Goal: Transaction & Acquisition: Register for event/course

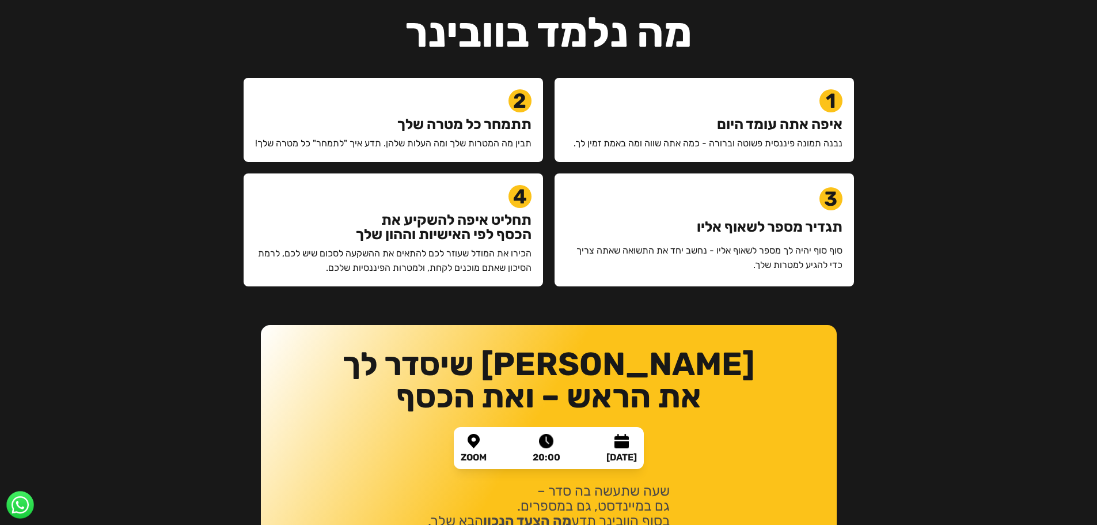
scroll to position [1037, 0]
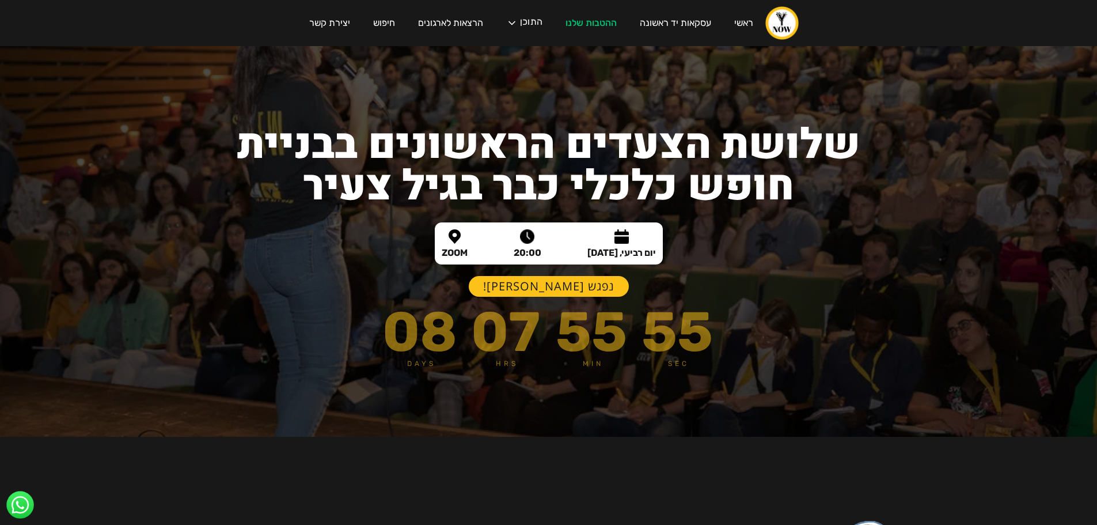
scroll to position [58, 0]
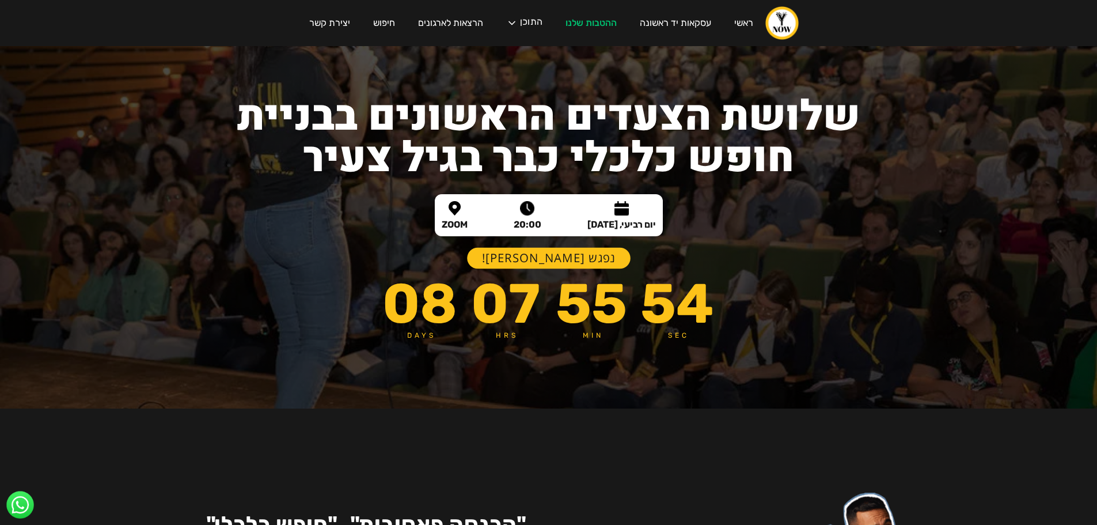
drag, startPoint x: 566, startPoint y: 259, endPoint x: 561, endPoint y: 266, distance: 7.8
click at [566, 259] on link "נפגש [PERSON_NAME]!" at bounding box center [549, 258] width 164 height 21
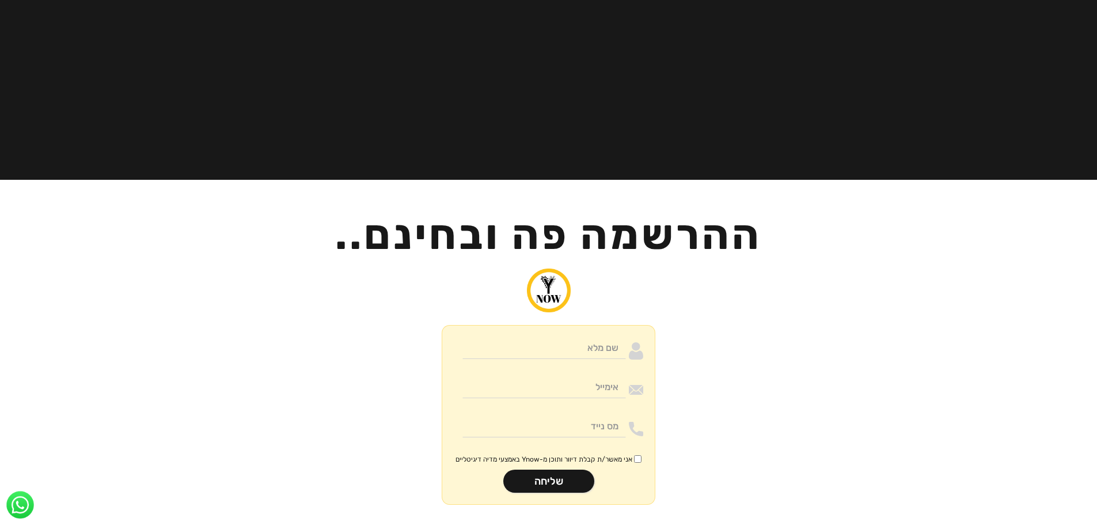
scroll to position [2748, 0]
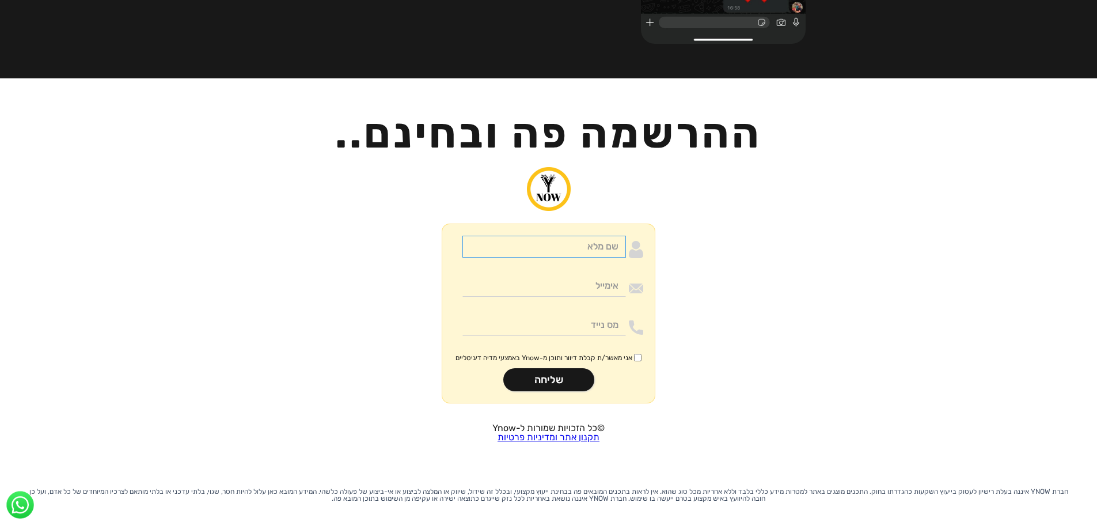
click at [609, 238] on input "Moneywithdirection" at bounding box center [545, 247] width 164 height 22
type input "בדיקה"
drag, startPoint x: 581, startPoint y: 271, endPoint x: 582, endPoint y: 282, distance: 11.5
click at [581, 275] on input "Moneywithdirection" at bounding box center [545, 286] width 164 height 22
type input "amit@upgrade-crm.co.il"
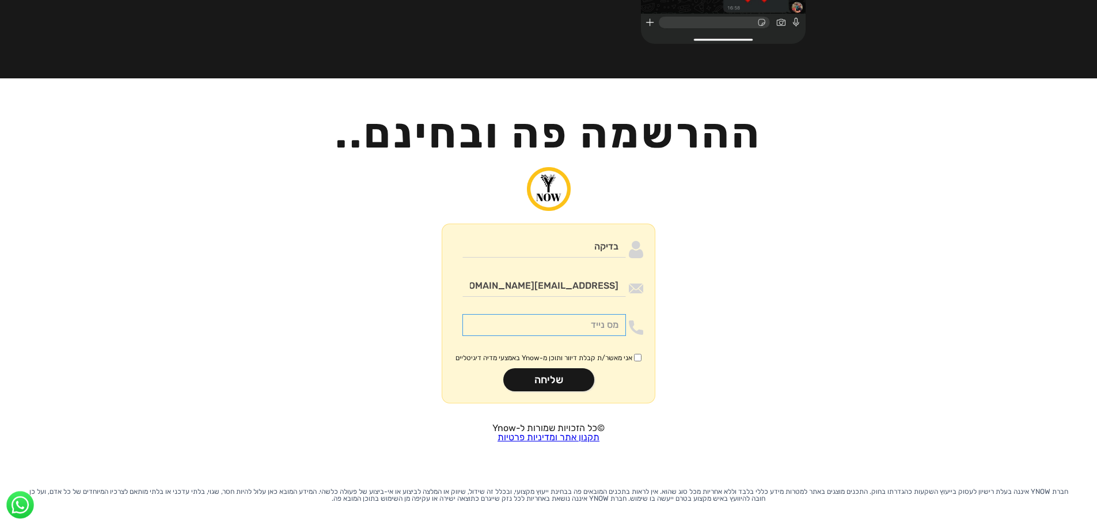
click at [565, 314] on input "Moneywithdirection" at bounding box center [545, 325] width 164 height 22
type input "0532776193"
click at [637, 354] on input "אני מאשר/ת קבלת דיוור ותוכן מ-Ynow באמצעי מדיה דיגיטליים" at bounding box center [637, 357] width 7 height 7
checkbox input "true"
click at [560, 368] on input "שליחה" at bounding box center [548, 379] width 91 height 23
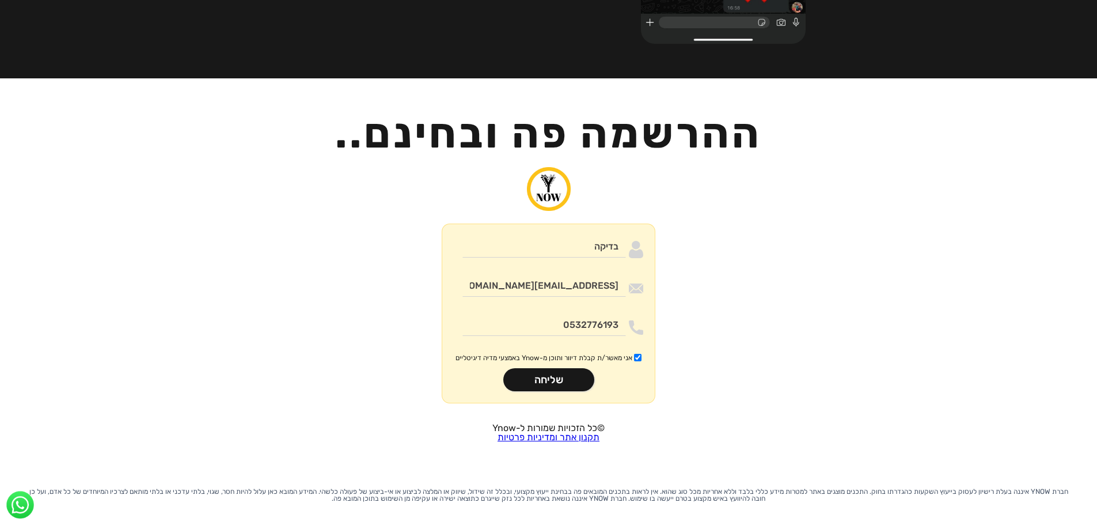
type input "רק שניה.."
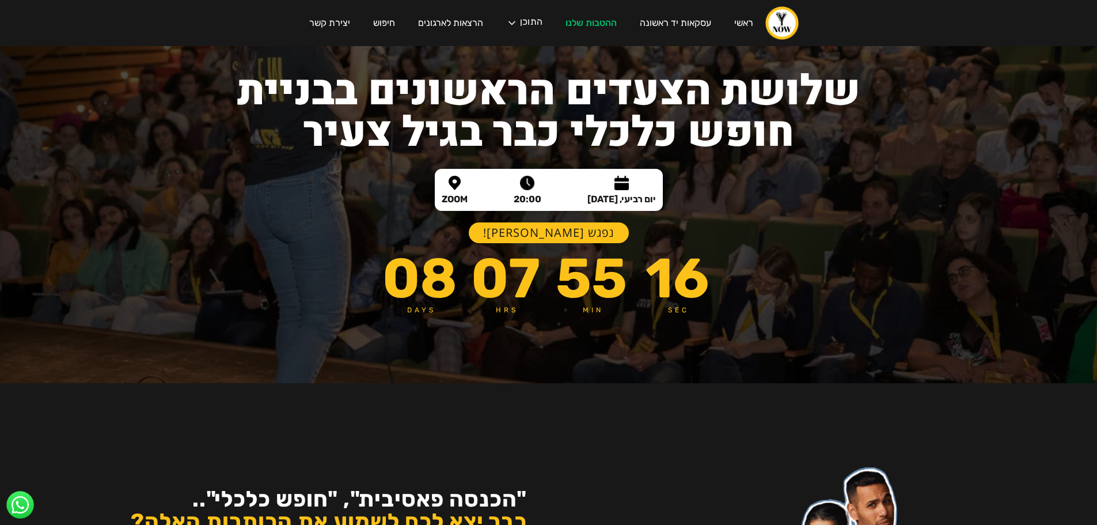
scroll to position [0, 0]
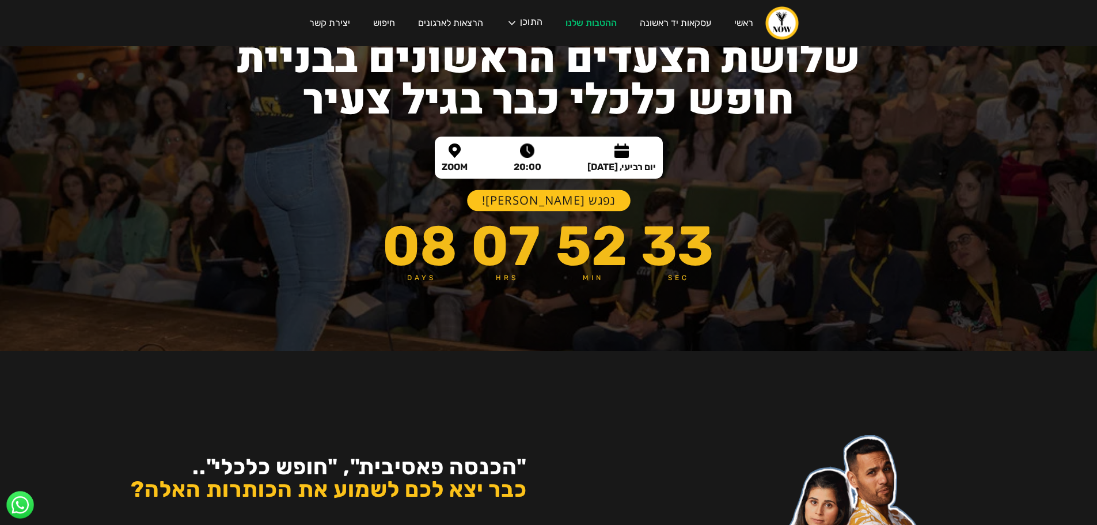
drag, startPoint x: 551, startPoint y: 190, endPoint x: 551, endPoint y: 196, distance: 6.3
click at [551, 190] on link "נפגש [PERSON_NAME]!" at bounding box center [549, 200] width 164 height 21
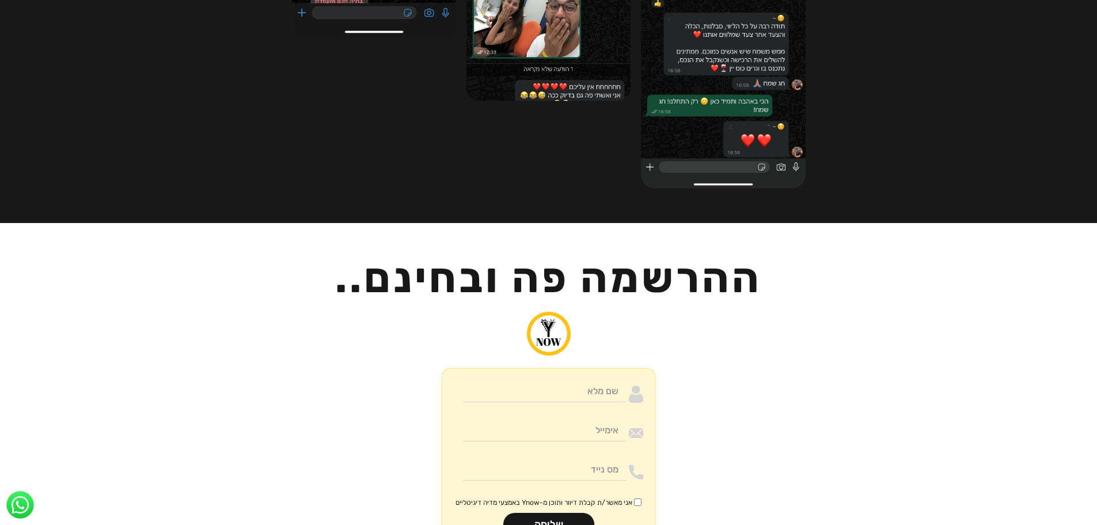
scroll to position [2718, 0]
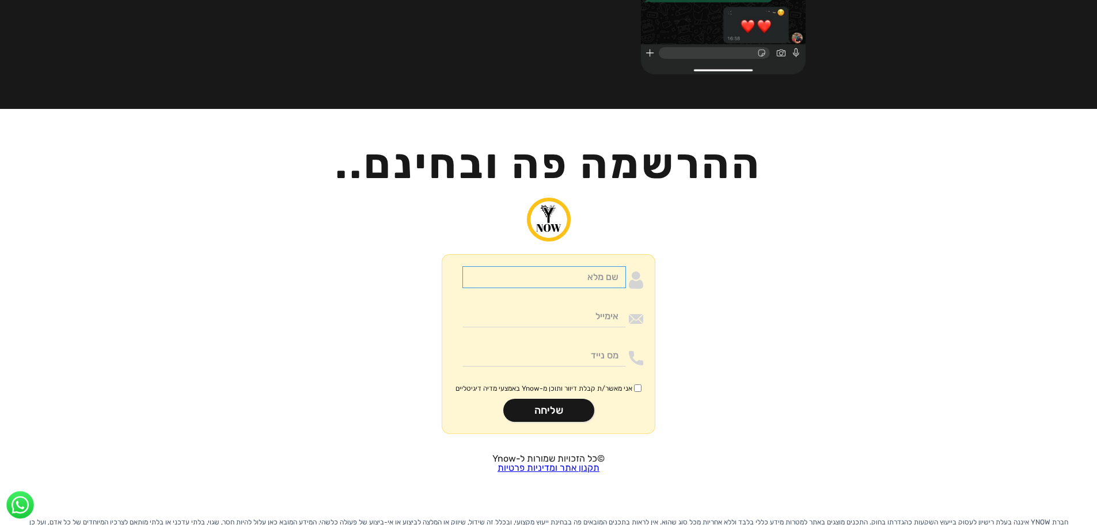
drag, startPoint x: 573, startPoint y: 256, endPoint x: 569, endPoint y: 271, distance: 15.1
click at [573, 266] on input "Moneywithdirection" at bounding box center [545, 277] width 164 height 22
type input "בדיקה"
click at [586, 305] on input "Moneywithdirection" at bounding box center [545, 316] width 164 height 22
type input "amit@upgrade-crm.co.il"
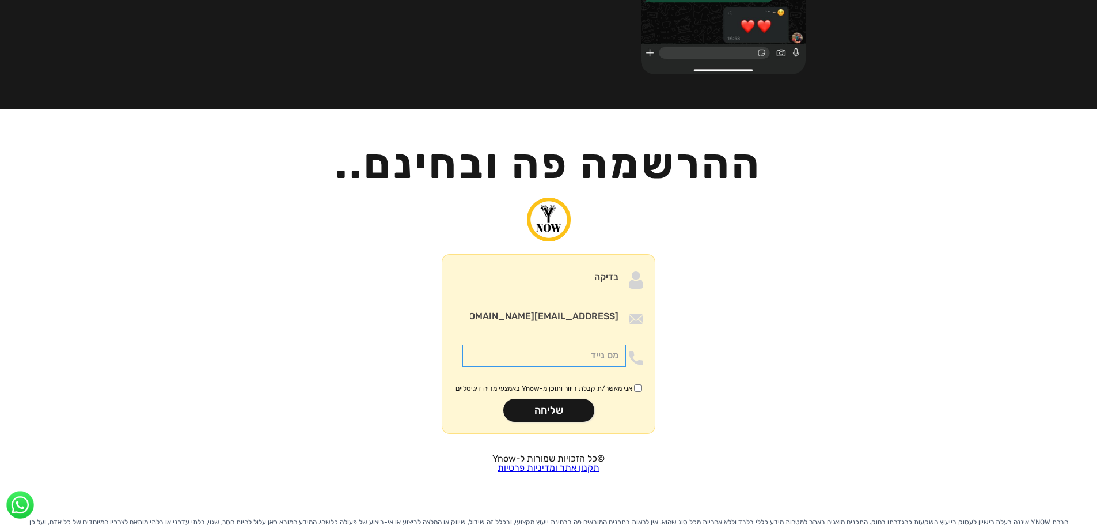
click at [578, 344] on input "Moneywithdirection" at bounding box center [545, 355] width 164 height 22
type input "0532776193"
click at [634, 384] on input "אני מאשר/ת קבלת דיוור ותוכן מ-Ynow באמצעי מדיה דיגיטליים" at bounding box center [637, 387] width 7 height 7
checkbox input "true"
click at [575, 399] on input "שליחה" at bounding box center [548, 410] width 91 height 23
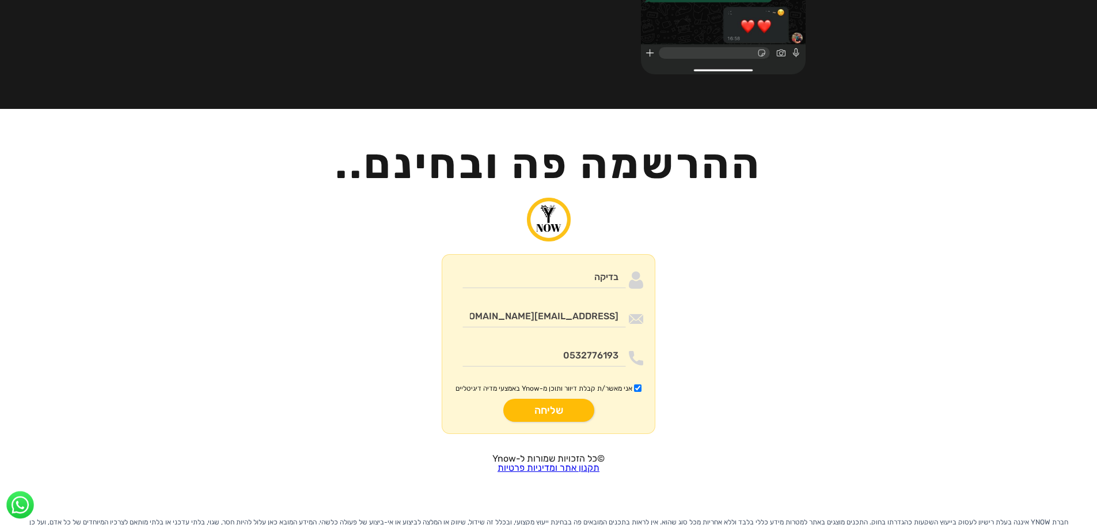
type input "רק שניה.."
